Goal: Task Accomplishment & Management: Manage account settings

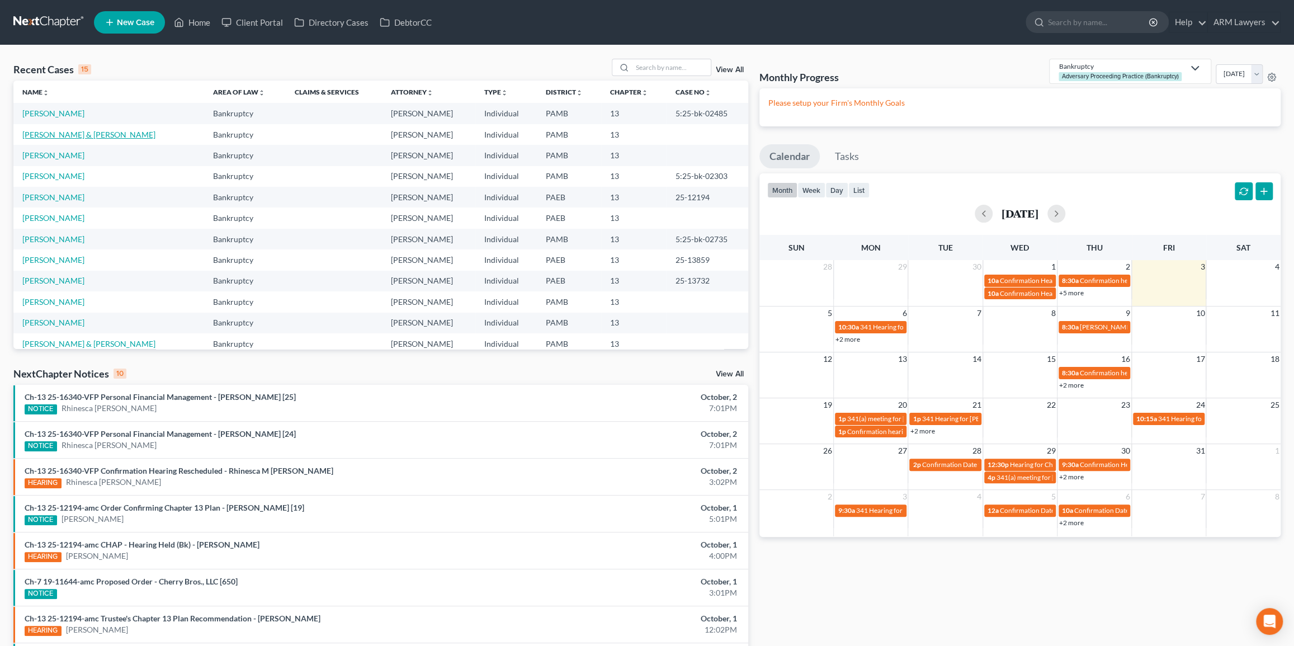
click at [60, 134] on link "[PERSON_NAME] & [PERSON_NAME]" at bounding box center [88, 135] width 133 height 10
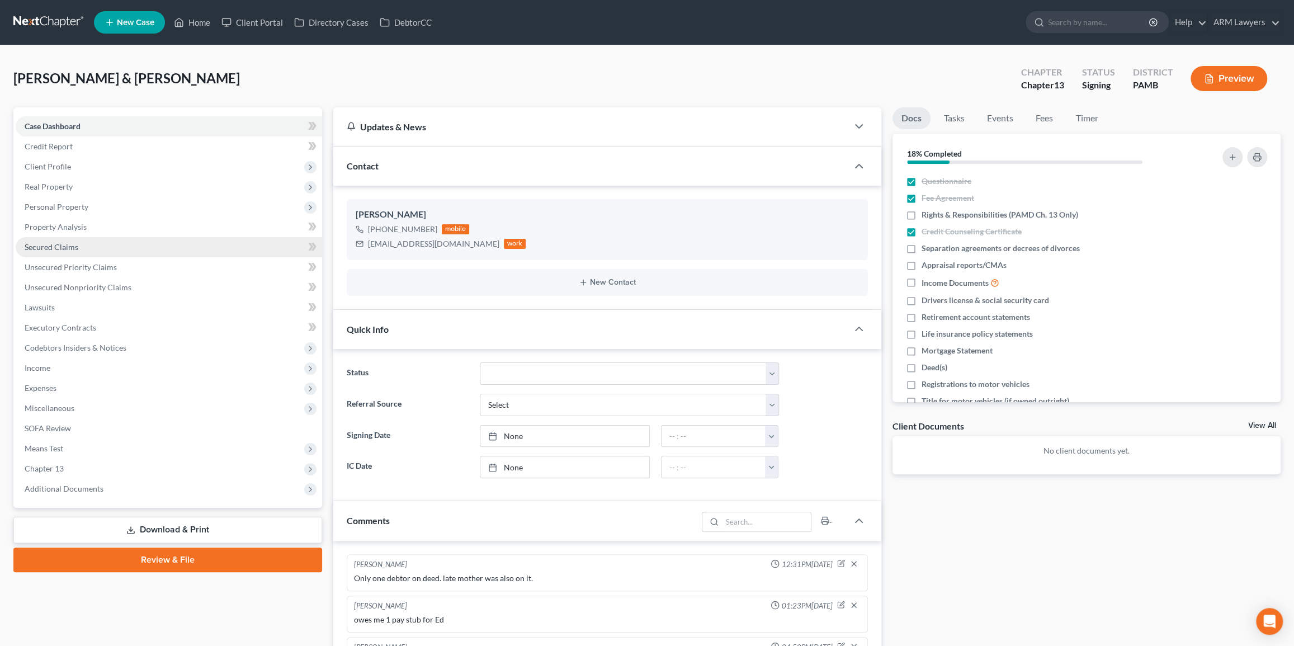
click at [97, 244] on link "Secured Claims" at bounding box center [169, 247] width 306 height 20
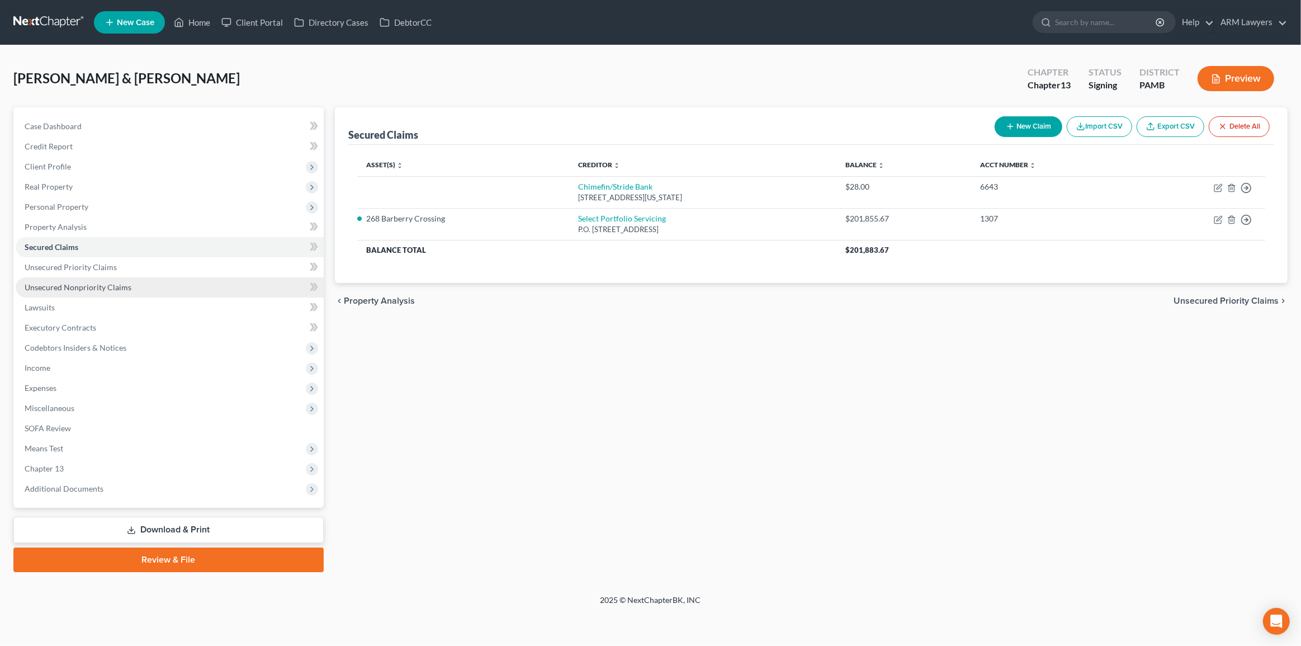
click at [100, 280] on link "Unsecured Nonpriority Claims" at bounding box center [170, 287] width 308 height 20
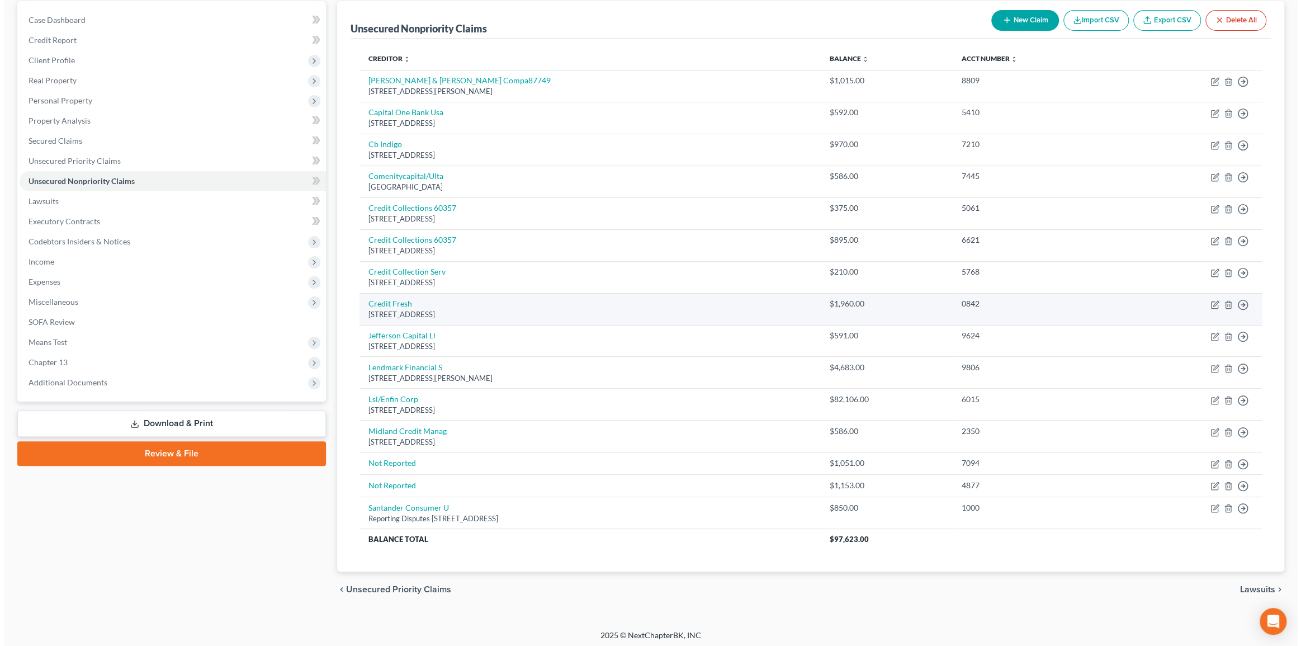
scroll to position [108, 0]
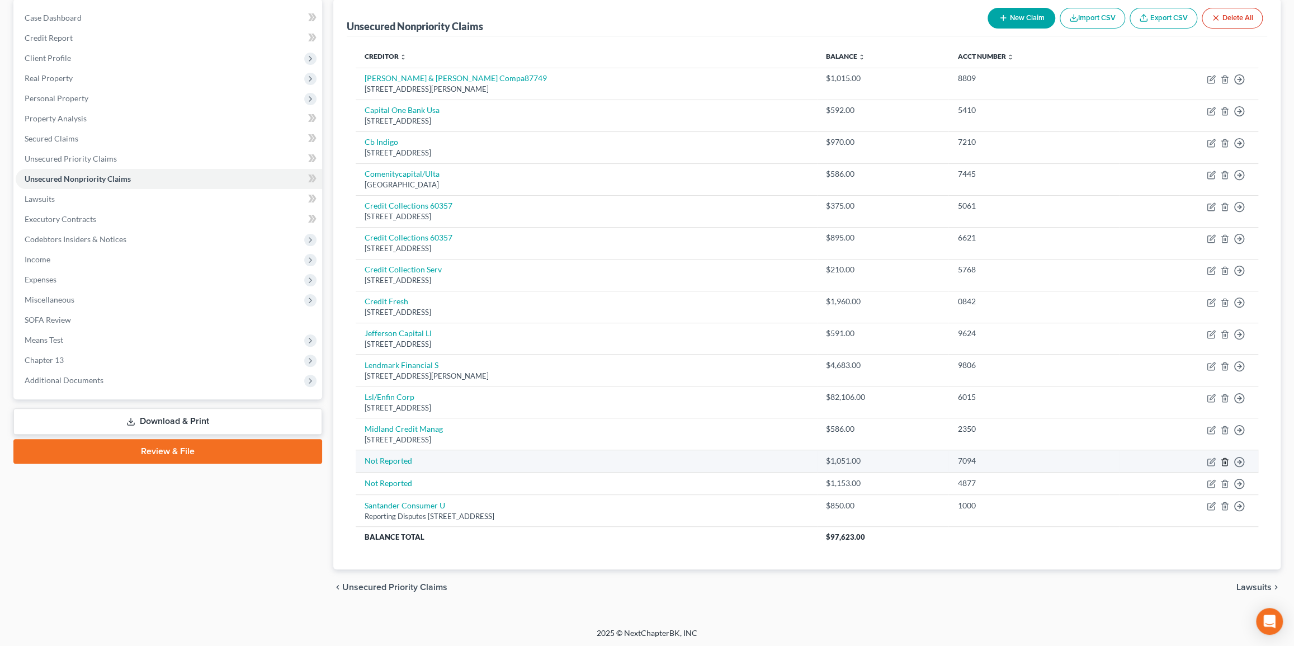
click at [1225, 462] on icon "button" at bounding box center [1224, 461] width 9 height 9
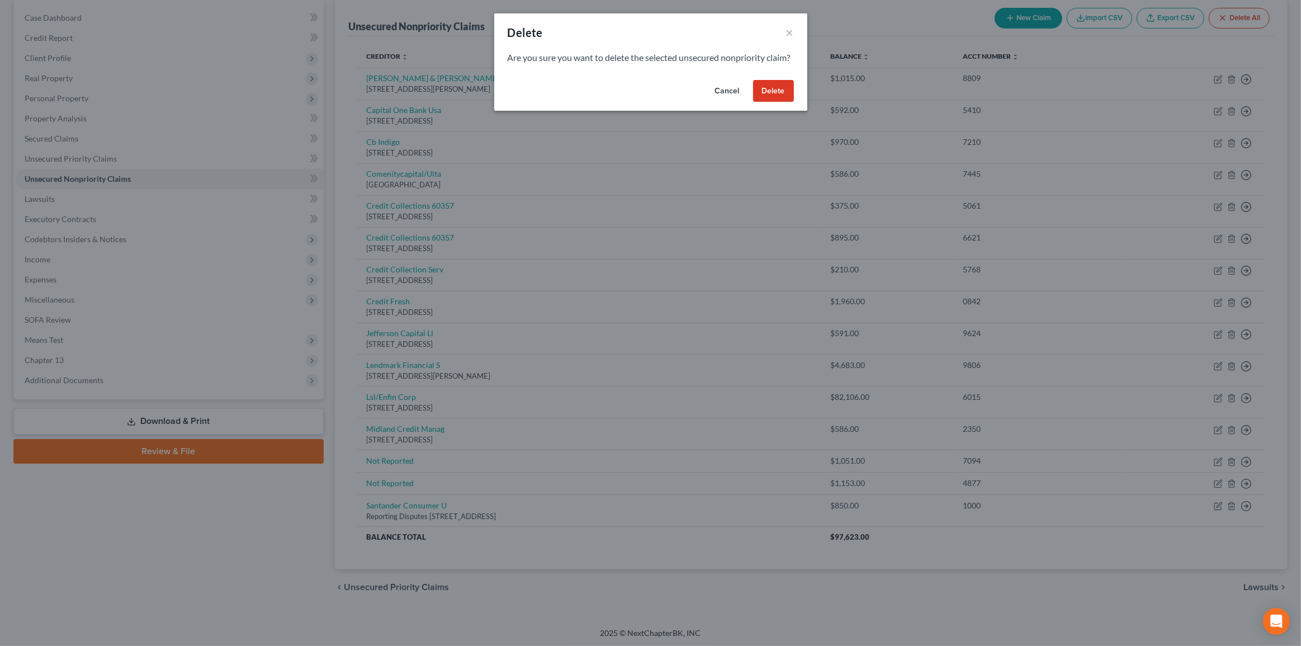
click at [780, 102] on button "Delete" at bounding box center [773, 91] width 41 height 22
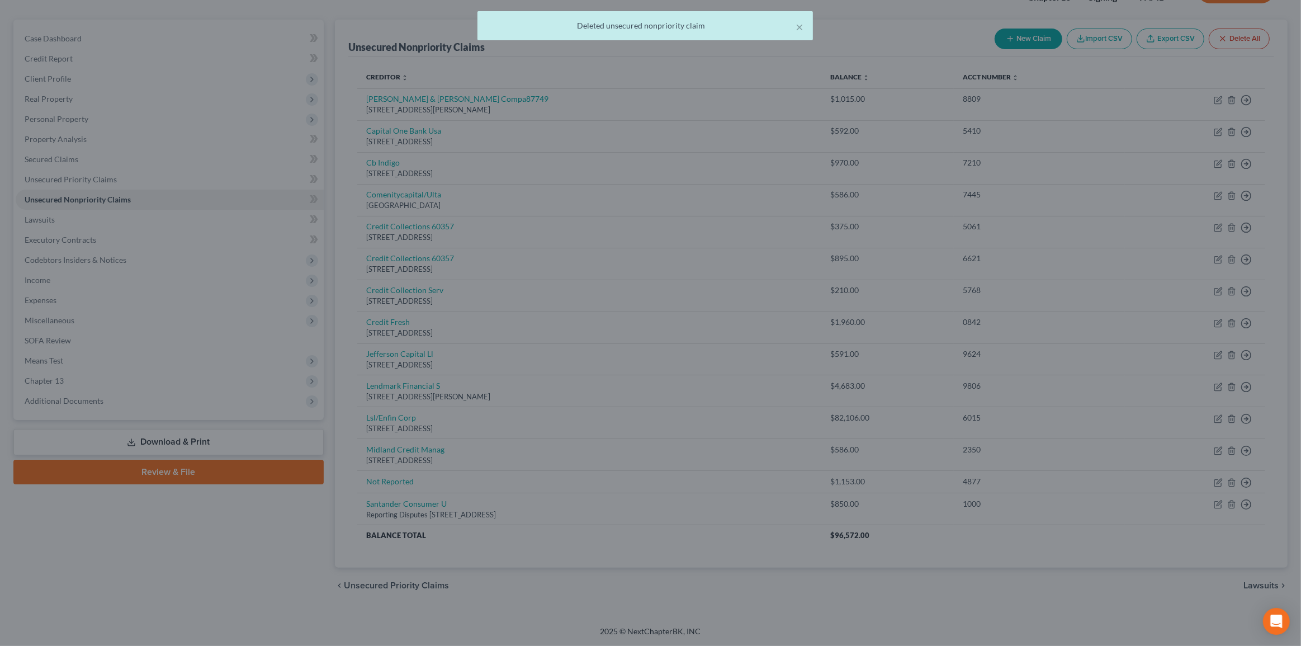
scroll to position [86, 0]
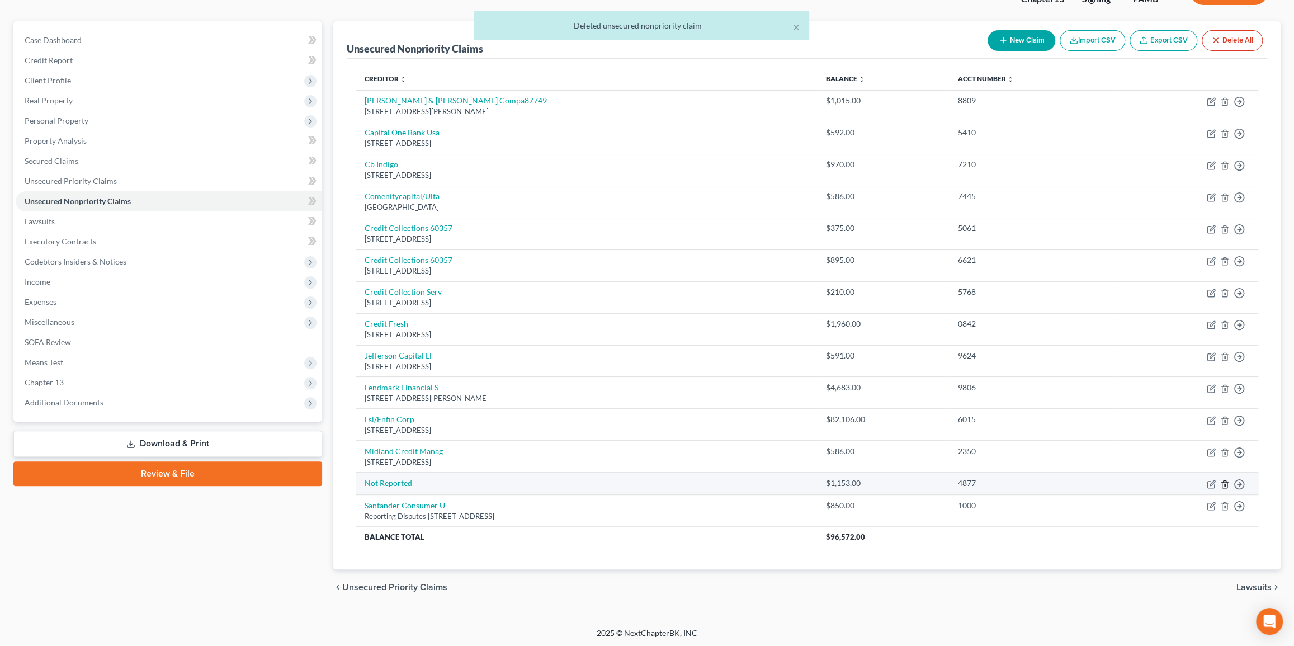
click at [1222, 484] on icon "button" at bounding box center [1224, 484] width 9 height 9
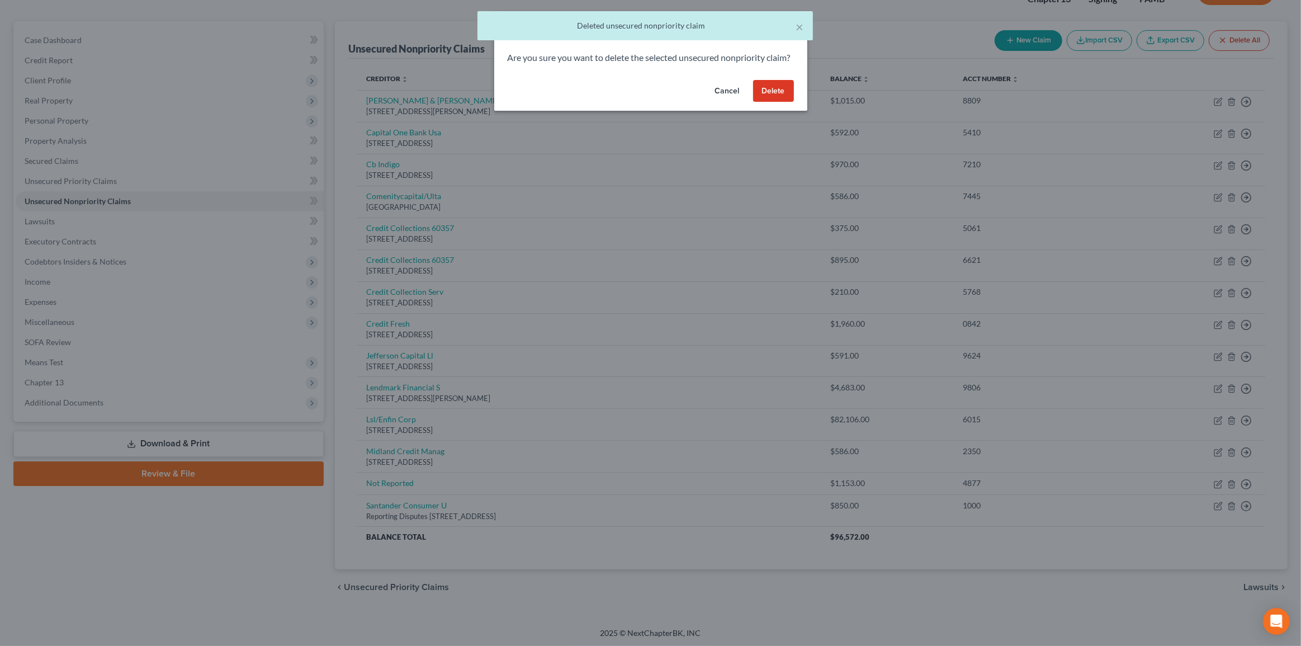
click at [761, 102] on button "Delete" at bounding box center [773, 91] width 41 height 22
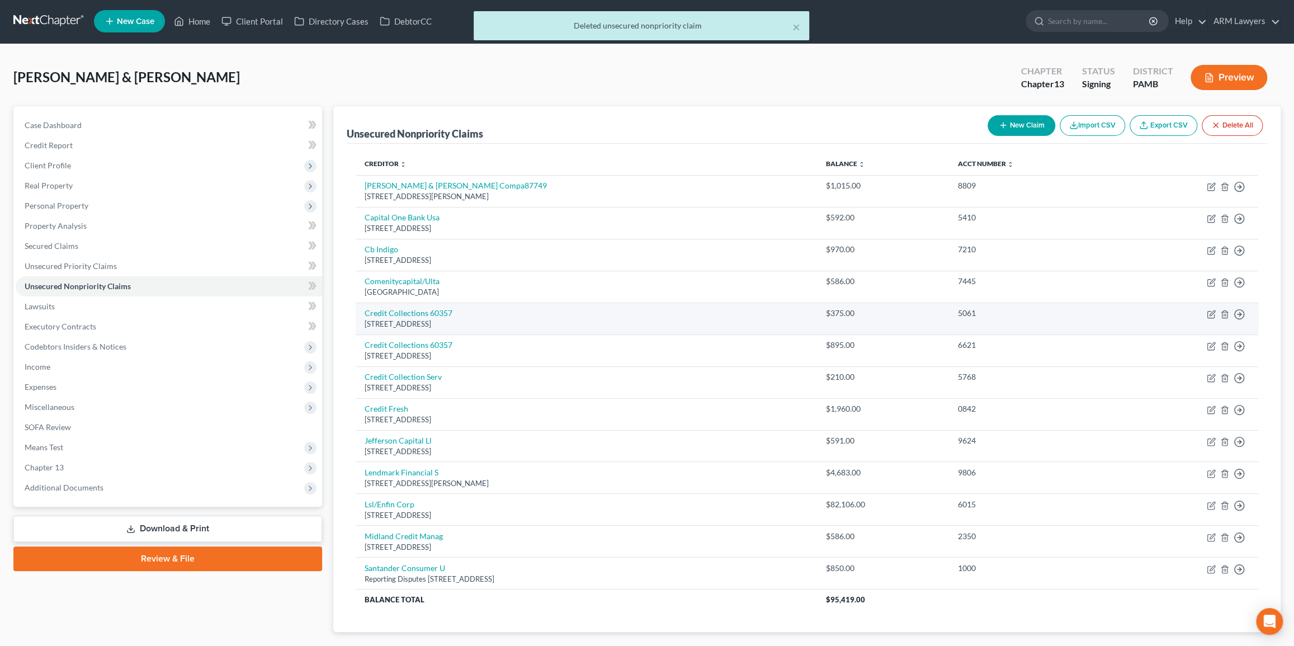
scroll to position [0, 0]
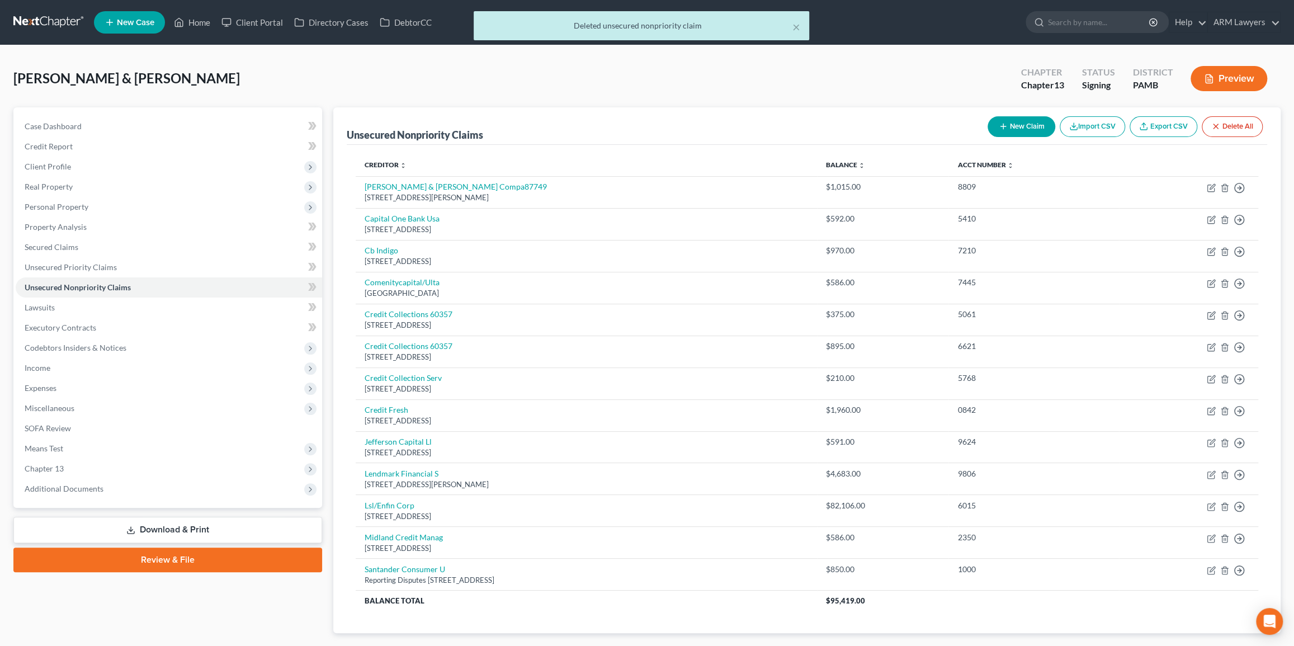
click at [190, 27] on div "× Deleted unsecured nonpriority claim" at bounding box center [641, 28] width 1294 height 35
click at [194, 25] on div "× Deleted unsecured nonpriority claim" at bounding box center [641, 28] width 1294 height 35
click at [197, 23] on div "× Deleted unsecured nonpriority claim" at bounding box center [641, 28] width 1294 height 35
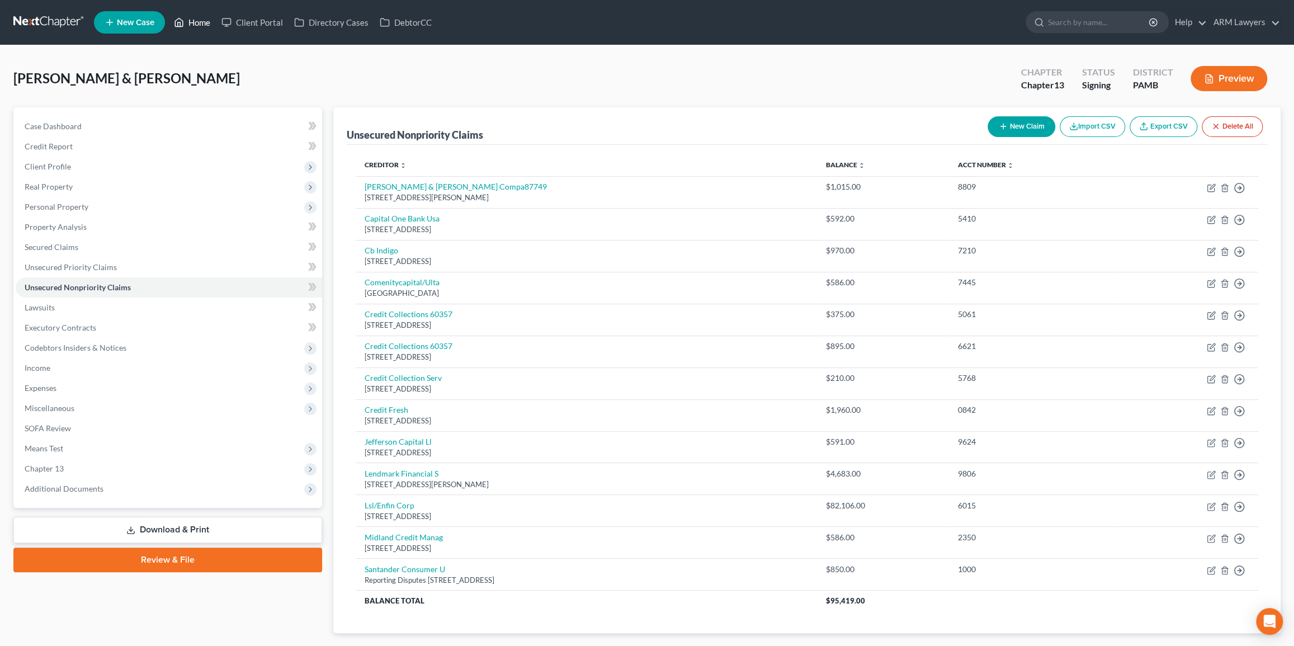
click at [206, 28] on link "Home" at bounding box center [192, 22] width 48 height 20
